Goal: Find specific page/section: Find specific page/section

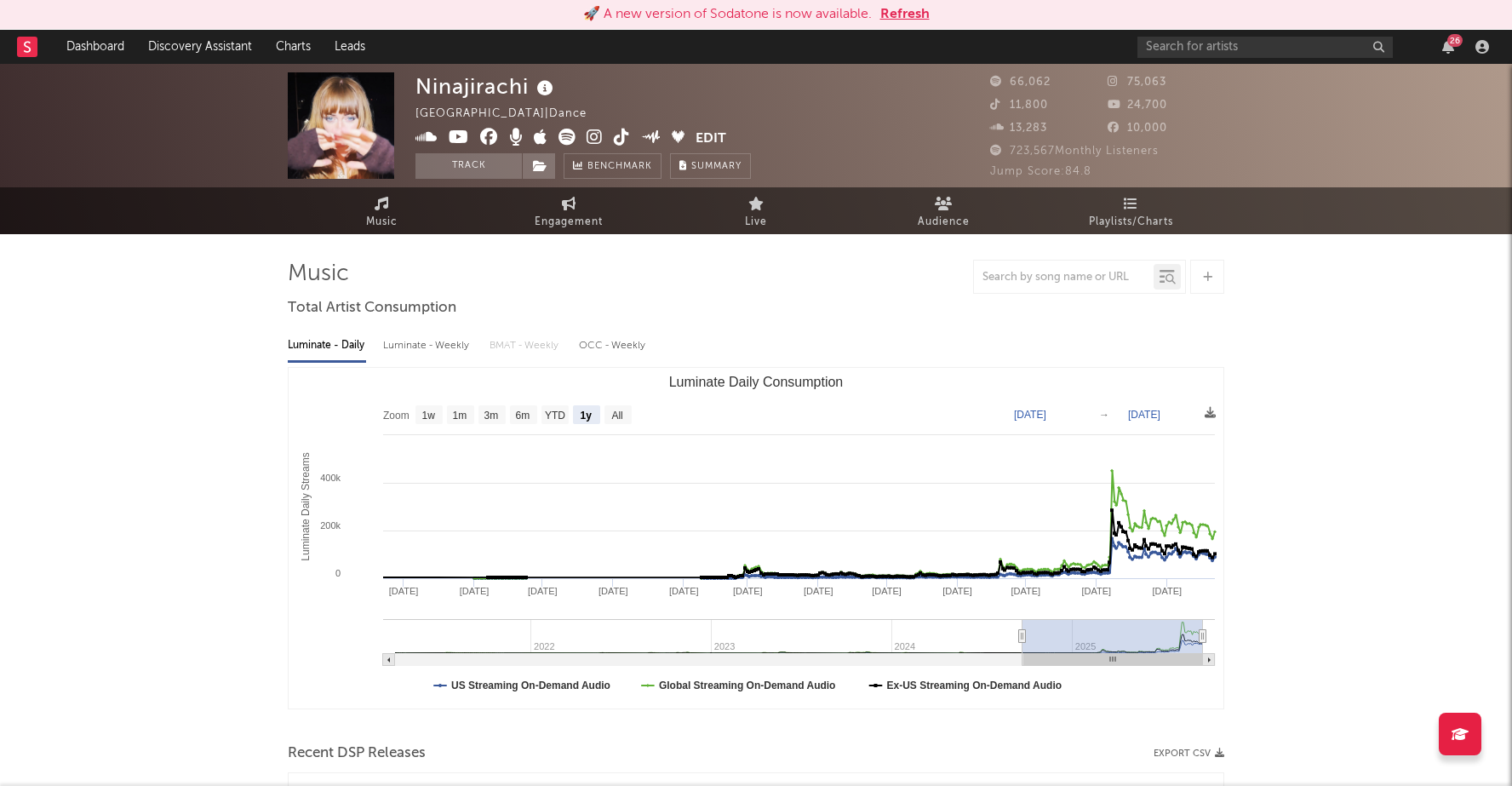
select select "1y"
click at [82, 46] on link "Dashboard" at bounding box center [94, 47] width 82 height 34
